Goal: Navigation & Orientation: Find specific page/section

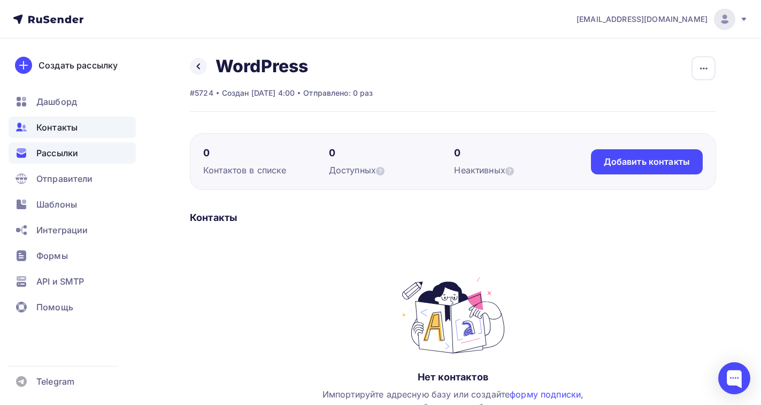
click at [49, 148] on span "Рассылки" at bounding box center [57, 153] width 42 height 13
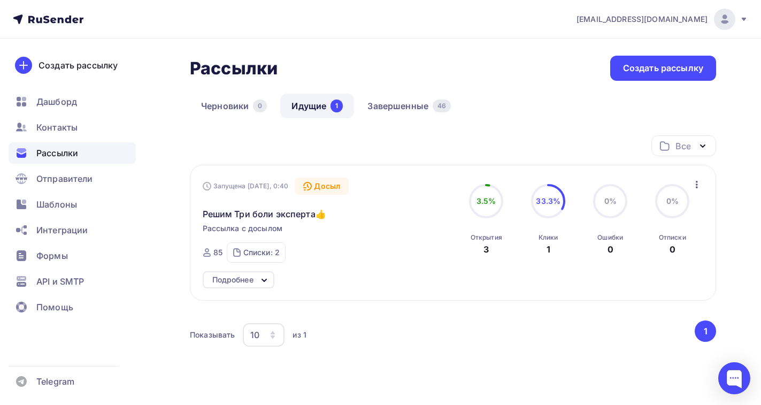
scroll to position [51, 0]
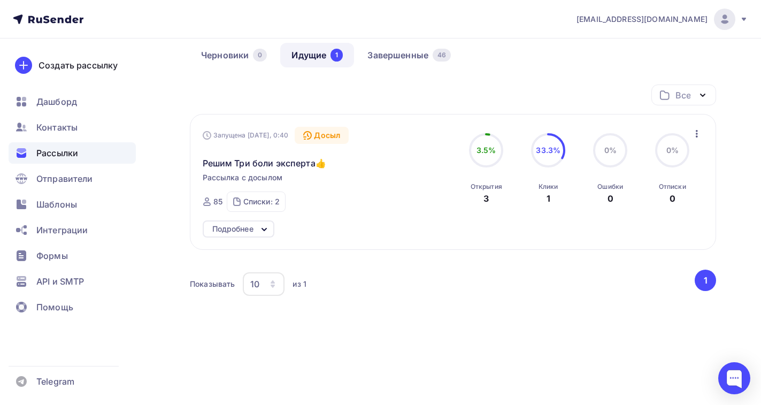
click at [259, 226] on icon at bounding box center [264, 229] width 13 height 13
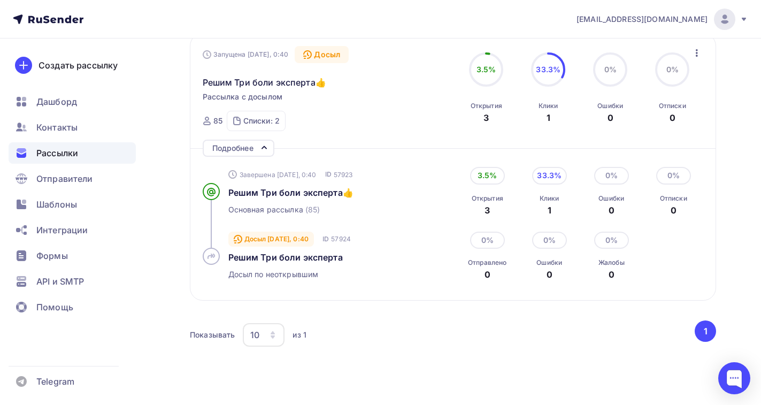
scroll to position [0, 0]
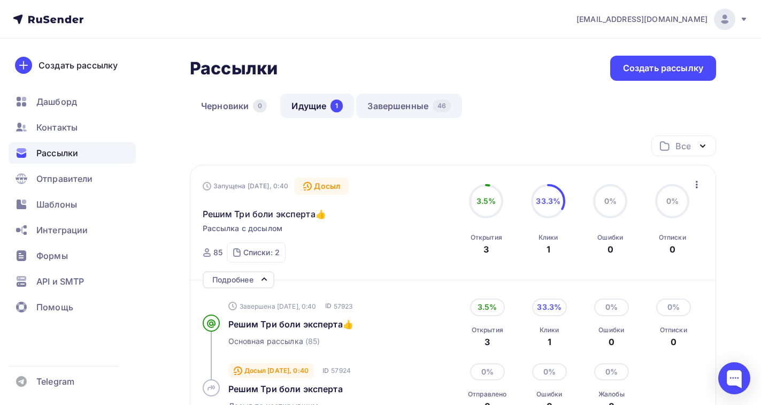
click at [389, 111] on link "Завершенные 46" at bounding box center [409, 106] width 106 height 25
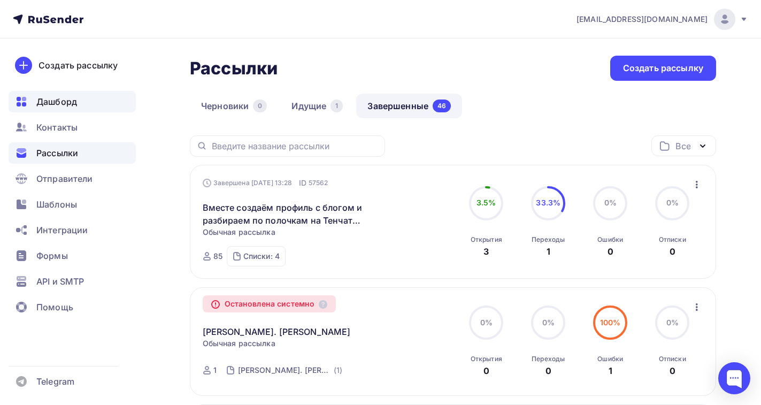
click at [67, 105] on span "Дашборд" at bounding box center [56, 101] width 41 height 13
